Goal: Task Accomplishment & Management: Complete application form

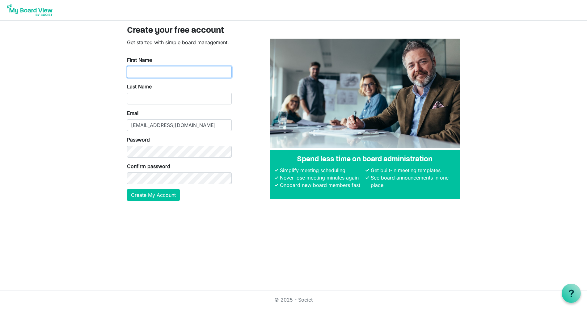
click at [141, 71] on input "First Name" at bounding box center [179, 72] width 105 height 12
type input "Toby"
type input "Lieb"
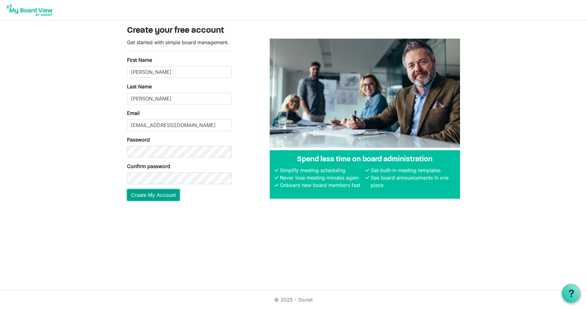
click at [144, 194] on button "Create My Account" at bounding box center [153, 195] width 53 height 12
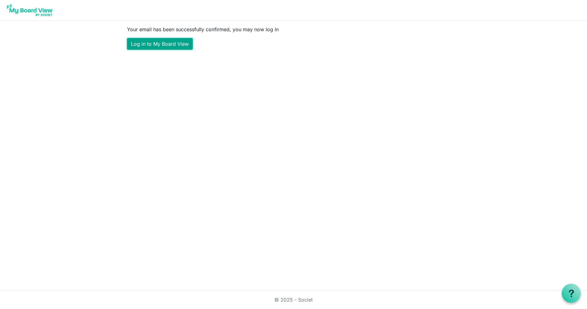
click at [158, 45] on link "Log in to My Board View" at bounding box center [160, 44] width 66 height 12
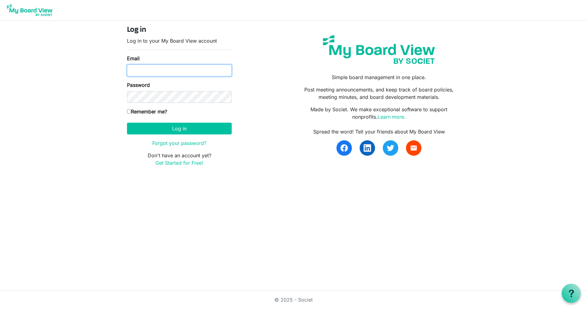
type input "[EMAIL_ADDRESS][DOMAIN_NAME]"
click at [128, 111] on input "Remember me?" at bounding box center [129, 111] width 4 height 4
checkbox input "true"
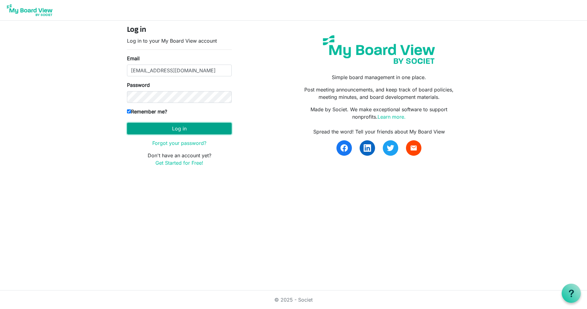
click at [178, 127] on button "Log in" at bounding box center [179, 129] width 105 height 12
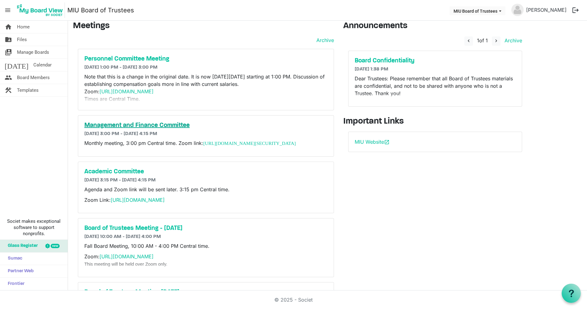
scroll to position [6, 0]
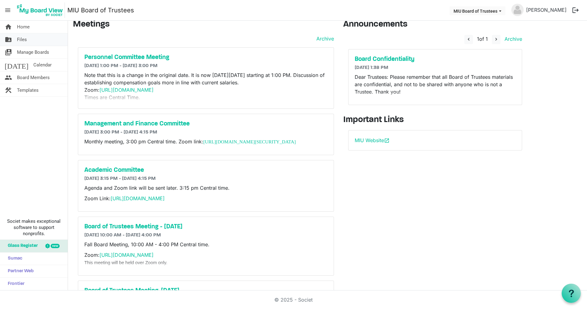
click at [29, 40] on link "folder_shared Files" at bounding box center [34, 39] width 68 height 12
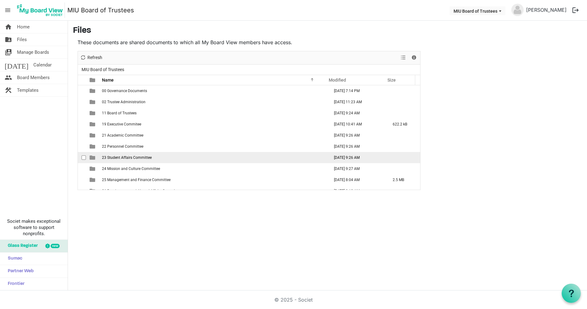
click at [125, 158] on span "23 Student Affairs Committee" at bounding box center [127, 157] width 50 height 4
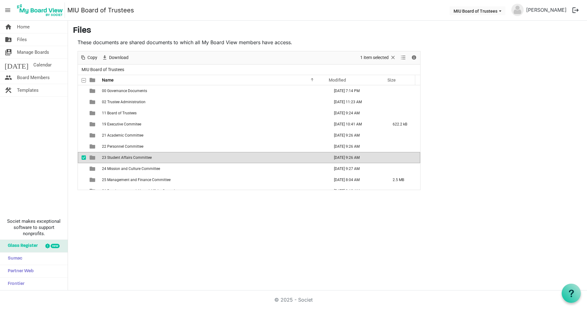
click at [93, 158] on span "is template cell column header type" at bounding box center [93, 158] width 6 height 6
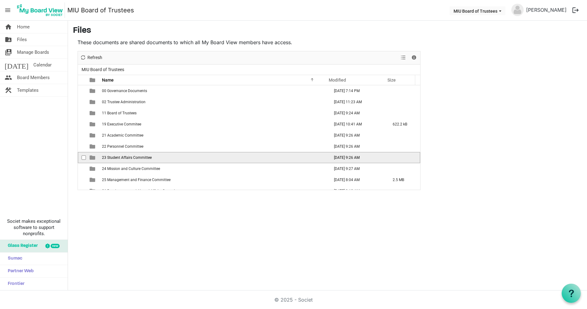
click at [93, 158] on span "is template cell column header type" at bounding box center [93, 158] width 6 height 6
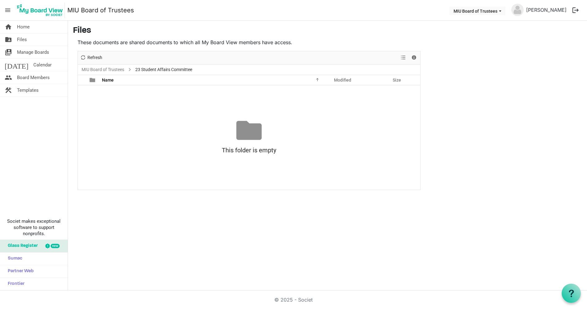
click at [176, 69] on span "23 Student Affairs Committee" at bounding box center [163, 70] width 59 height 8
click at [252, 128] on div at bounding box center [248, 130] width 25 height 25
click at [32, 41] on link "folder_shared Files" at bounding box center [34, 39] width 68 height 12
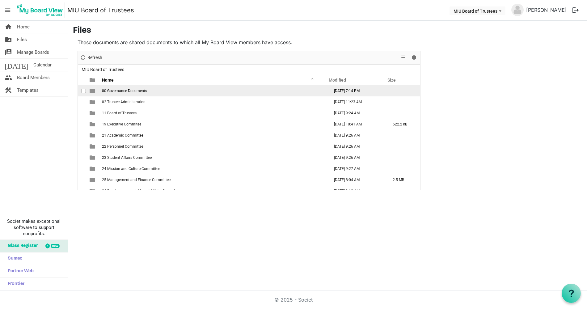
click at [119, 90] on span "00 Governance Documents" at bounding box center [124, 91] width 45 height 4
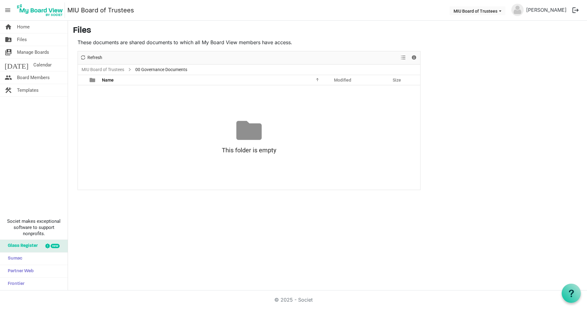
click at [245, 132] on div at bounding box center [248, 130] width 25 height 25
click at [41, 50] on span "Manage Boards" at bounding box center [33, 52] width 32 height 12
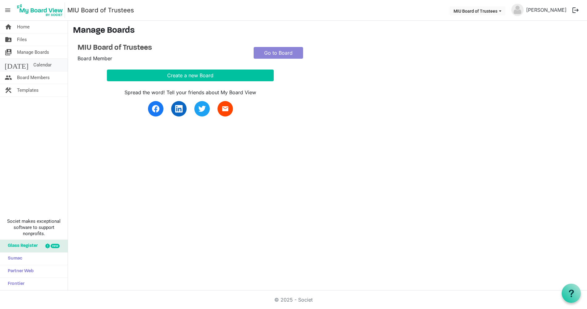
click at [37, 64] on link "today Calendar" at bounding box center [34, 65] width 68 height 12
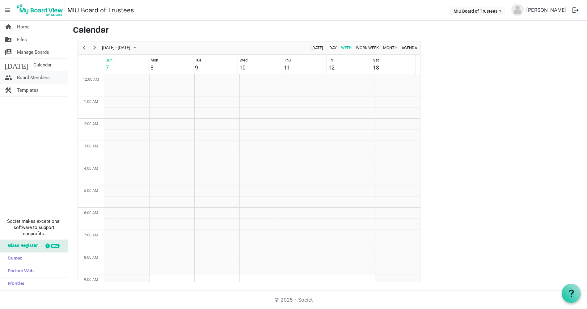
click at [38, 77] on span "Board Members" at bounding box center [33, 77] width 33 height 12
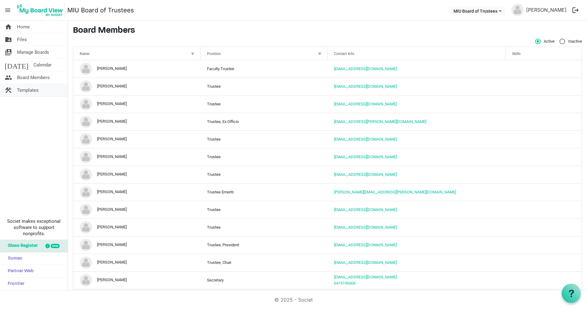
click at [33, 90] on span "Templates" at bounding box center [28, 90] width 22 height 12
